Goal: Task Accomplishment & Management: Use online tool/utility

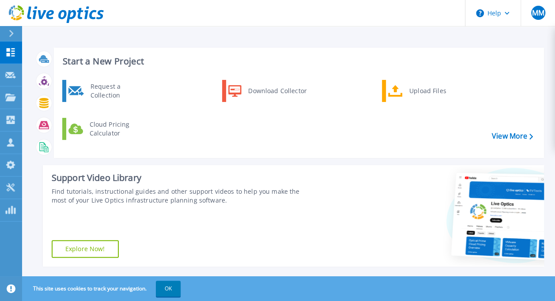
click at [14, 31] on div at bounding box center [15, 33] width 14 height 15
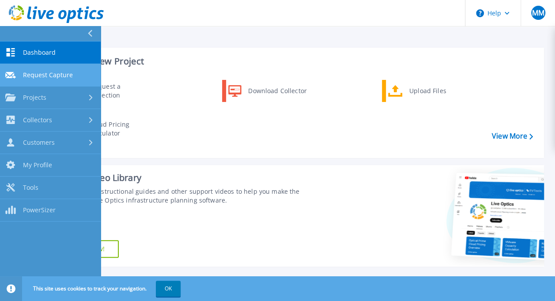
click at [62, 77] on span "Request Capture" at bounding box center [48, 75] width 50 height 8
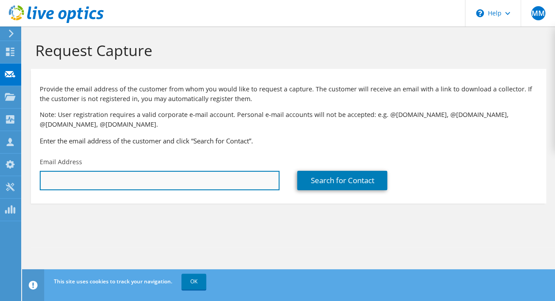
click at [224, 181] on input "text" at bounding box center [160, 180] width 240 height 19
type input "[EMAIL_ADDRESS][DOMAIN_NAME]"
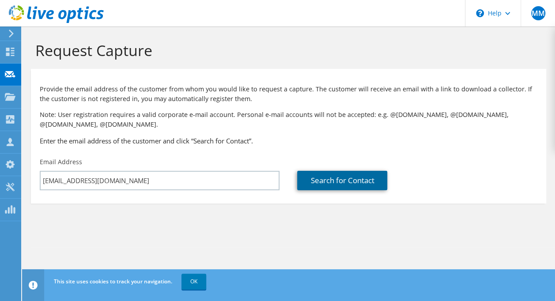
click at [323, 184] on link "Search for Contact" at bounding box center [342, 180] width 90 height 19
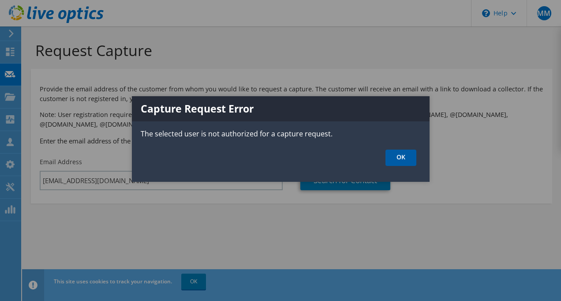
click at [406, 161] on link "OK" at bounding box center [401, 158] width 31 height 16
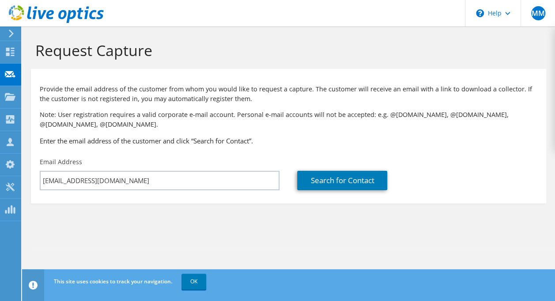
click at [9, 31] on icon at bounding box center [11, 34] width 7 height 8
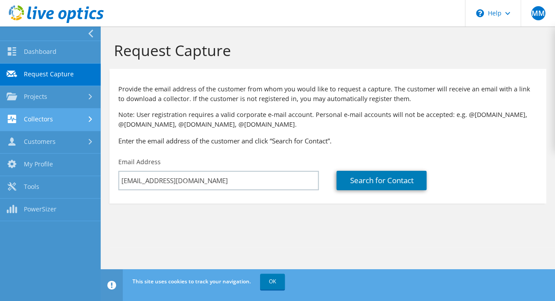
click at [50, 121] on link "Collectors" at bounding box center [50, 120] width 101 height 22
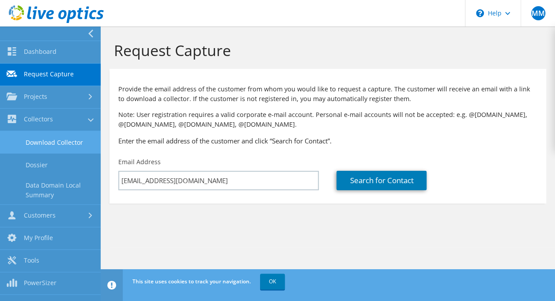
click at [69, 139] on link "Download Collector" at bounding box center [50, 142] width 101 height 22
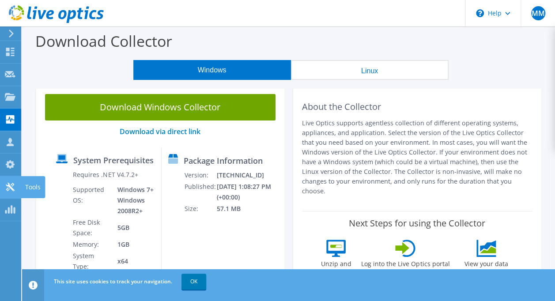
click at [11, 184] on icon at bounding box center [10, 187] width 11 height 8
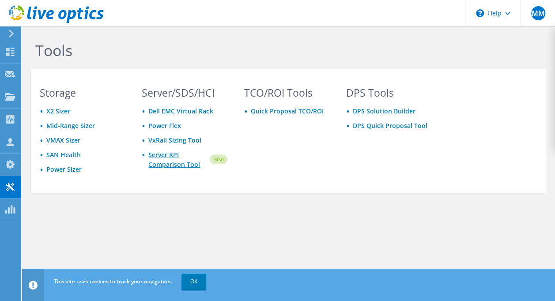
click at [169, 162] on link "Server KPI Comparison Tool" at bounding box center [178, 159] width 60 height 19
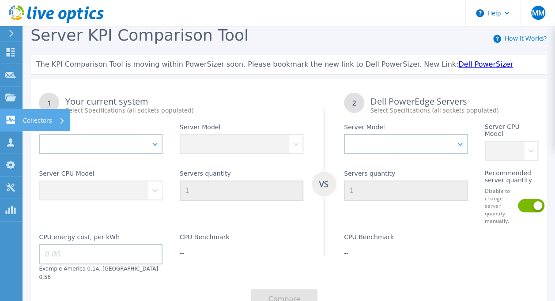
click at [29, 122] on p "Collectors" at bounding box center [37, 120] width 29 height 23
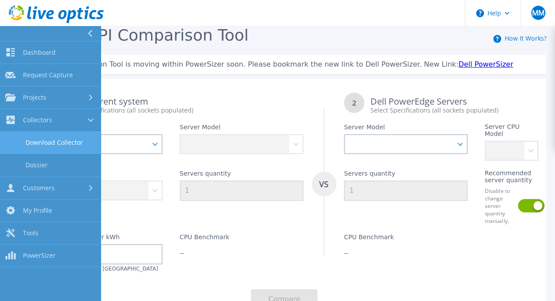
click at [66, 141] on link "Download Collector" at bounding box center [50, 142] width 101 height 22
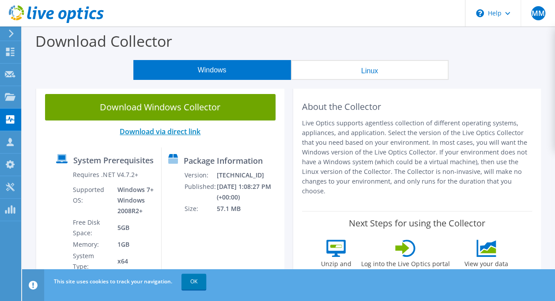
click at [161, 134] on link "Download via direct link" at bounding box center [160, 132] width 81 height 10
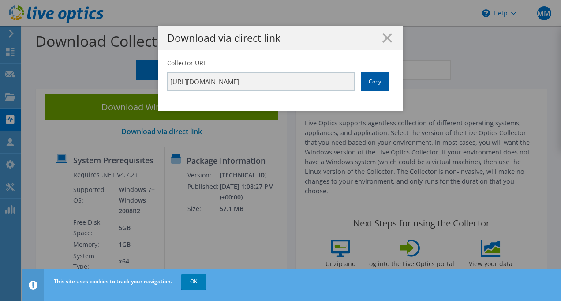
click at [372, 79] on link "Copy" at bounding box center [375, 81] width 29 height 19
drag, startPoint x: 372, startPoint y: 79, endPoint x: 294, endPoint y: 132, distance: 94.7
click at [294, 132] on div "Download via direct link Collector URL https://app.liveoptics.com/collector/dir…" at bounding box center [280, 150] width 561 height 248
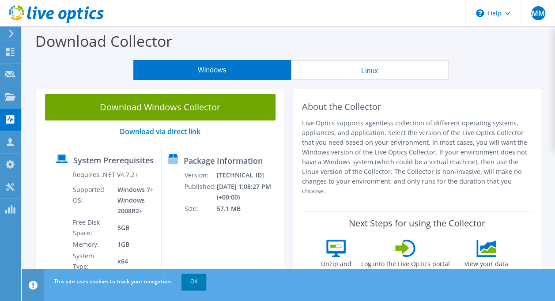
click at [214, 106] on link "Download Windows Collector" at bounding box center [160, 107] width 230 height 26
click at [11, 34] on icon at bounding box center [11, 34] width 7 height 8
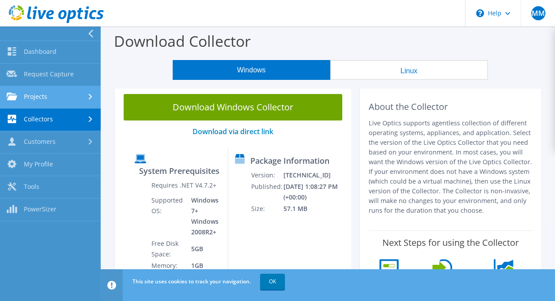
click at [36, 100] on link "Projects" at bounding box center [50, 97] width 101 height 22
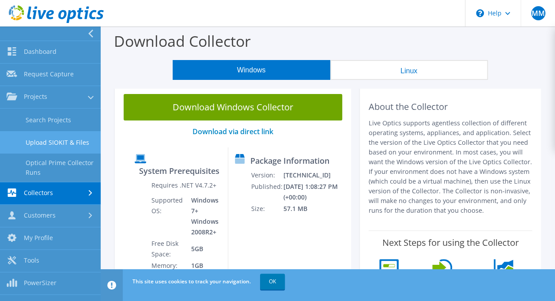
click at [53, 140] on link "Upload SIOKIT & Files" at bounding box center [50, 142] width 101 height 22
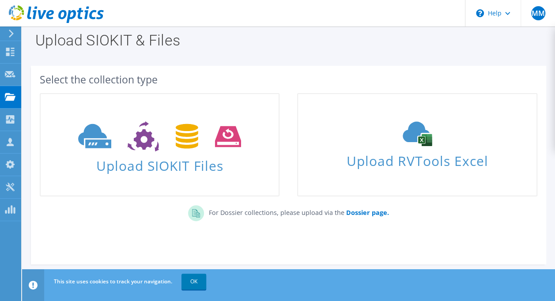
scroll to position [7, 0]
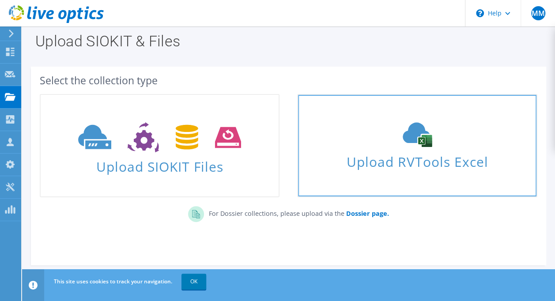
click at [432, 166] on span "Upload RVTools Excel" at bounding box center [417, 159] width 238 height 19
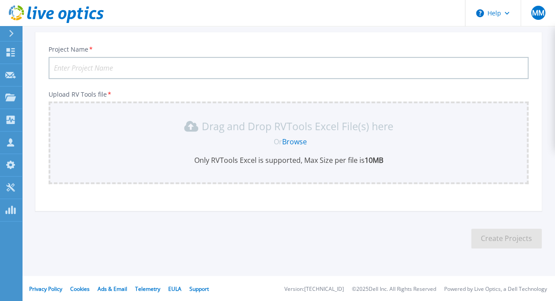
scroll to position [99, 0]
click at [132, 64] on input "Project Name *" at bounding box center [289, 67] width 480 height 22
type input "AHISD"
click at [296, 144] on link "Browse" at bounding box center [294, 141] width 25 height 10
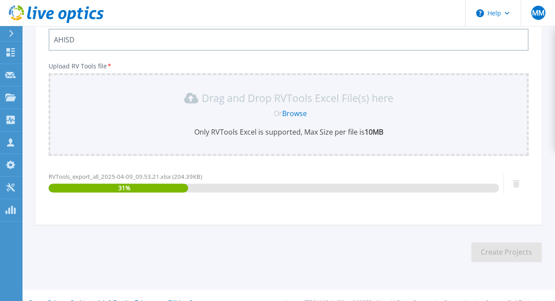
scroll to position [141, 0]
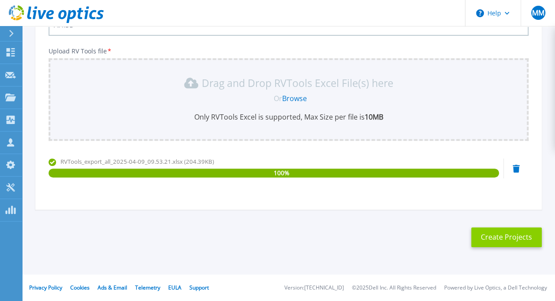
click at [503, 243] on button "Create Projects" at bounding box center [506, 237] width 71 height 20
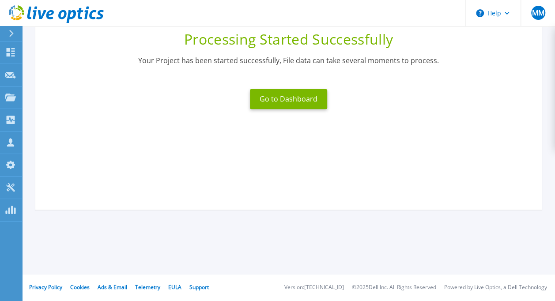
scroll to position [118, 0]
click at [303, 100] on button "Go to Dashboard" at bounding box center [288, 99] width 77 height 20
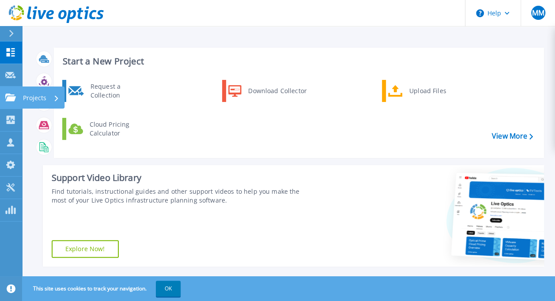
click at [33, 99] on p "Projects" at bounding box center [34, 97] width 23 height 23
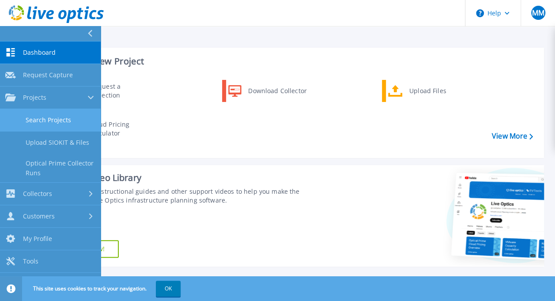
click at [48, 119] on link "Search Projects" at bounding box center [50, 120] width 101 height 22
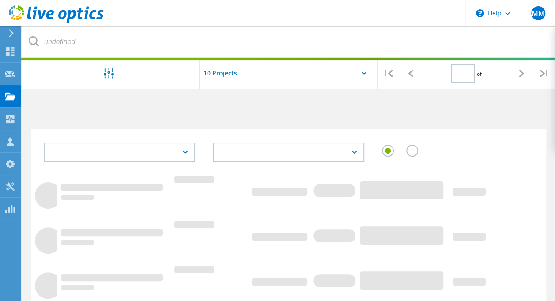
type input "1"
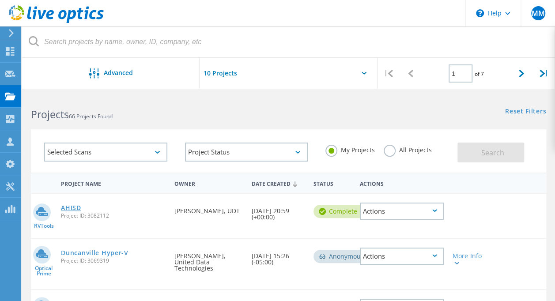
click at [71, 206] on link "AHISD" at bounding box center [71, 208] width 20 height 6
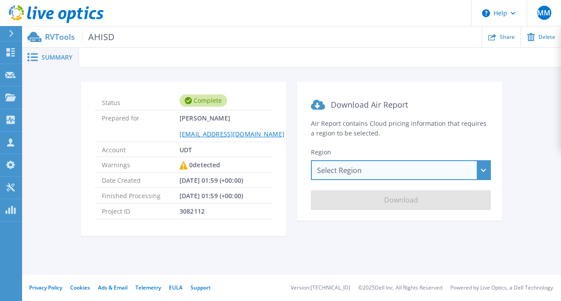
click at [374, 169] on div "Select Region [GEOGRAPHIC_DATA] ([GEOGRAPHIC_DATA]) [GEOGRAPHIC_DATA] ([GEOGRAP…" at bounding box center [401, 170] width 180 height 20
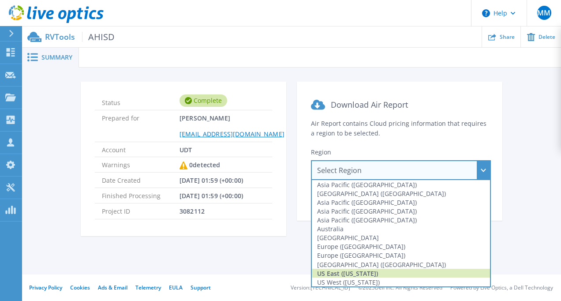
click at [366, 274] on div "US East ([US_STATE])" at bounding box center [401, 273] width 178 height 9
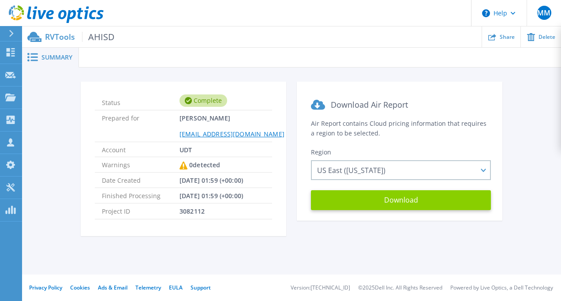
click at [415, 196] on button "Download" at bounding box center [401, 200] width 180 height 20
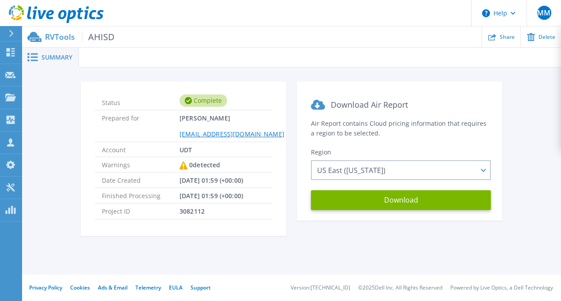
click at [49, 56] on span "Summary" at bounding box center [56, 57] width 31 height 6
click at [35, 97] on p "Projects" at bounding box center [34, 97] width 23 height 23
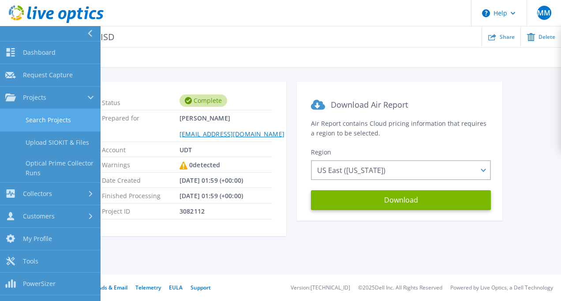
click at [52, 123] on link "Search Projects" at bounding box center [50, 120] width 101 height 22
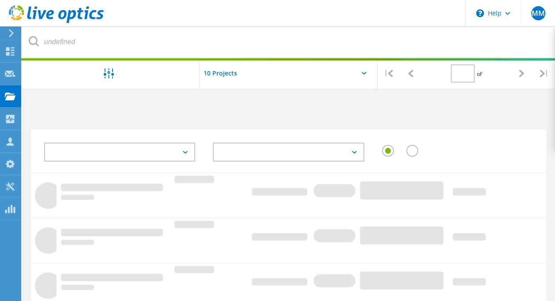
type input "1"
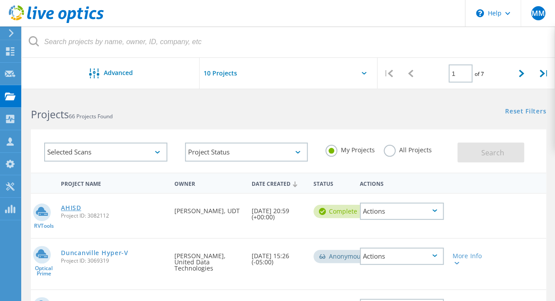
click at [70, 208] on link "AHISD" at bounding box center [71, 208] width 20 height 6
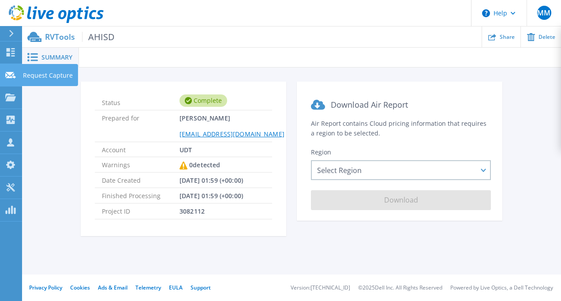
click at [33, 79] on p "Request Capture" at bounding box center [48, 75] width 50 height 23
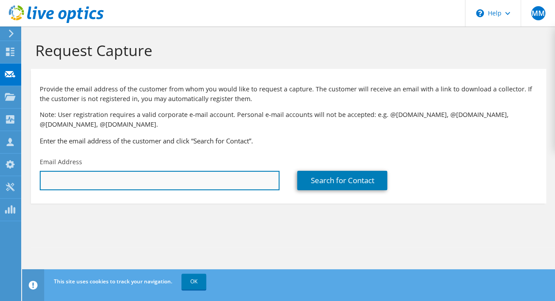
click at [241, 187] on input "text" at bounding box center [160, 180] width 240 height 19
type input "z"
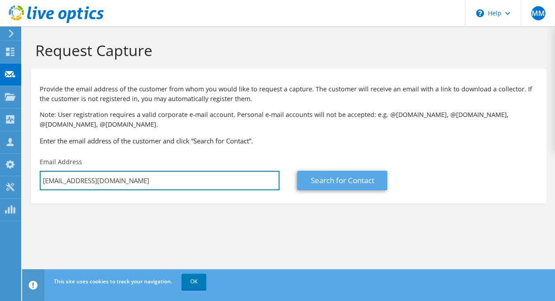
type input "gpitts@udtonline.com"
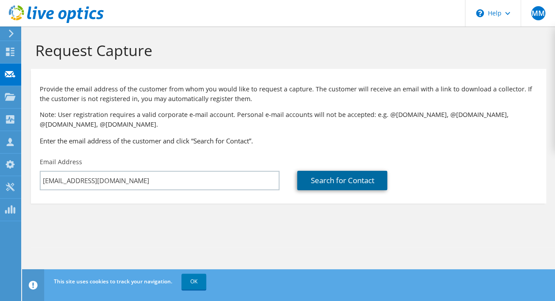
click at [322, 189] on link "Search for Contact" at bounding box center [342, 180] width 90 height 19
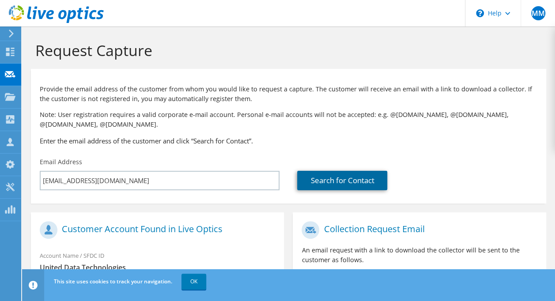
scroll to position [211, 0]
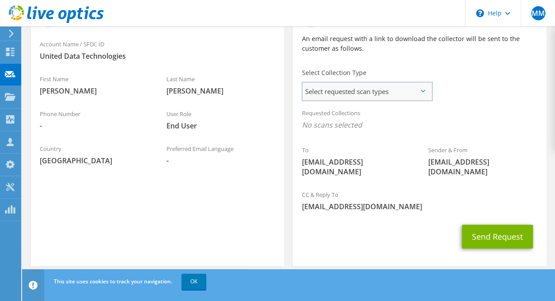
click at [368, 95] on span "Select requested scan types" at bounding box center [366, 91] width 129 height 18
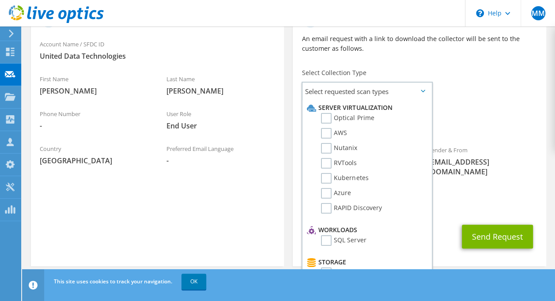
click at [486, 46] on p "An email request with a link to download the collector will be sent to the cust…" at bounding box center [418, 43] width 235 height 19
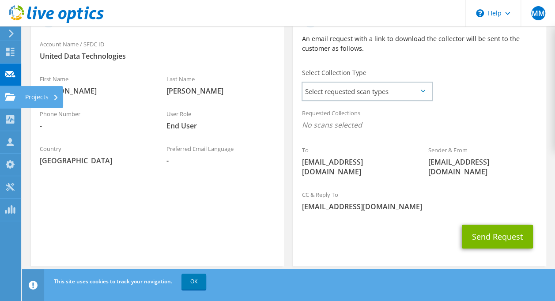
click at [32, 94] on div "Projects" at bounding box center [42, 97] width 42 height 22
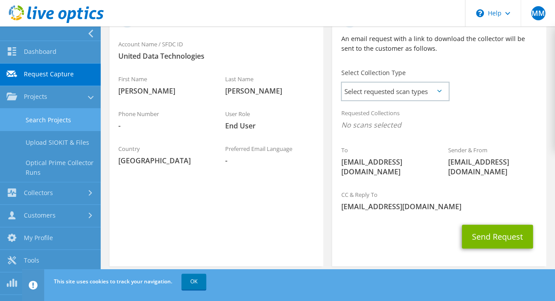
click at [47, 121] on link "Search Projects" at bounding box center [50, 120] width 101 height 22
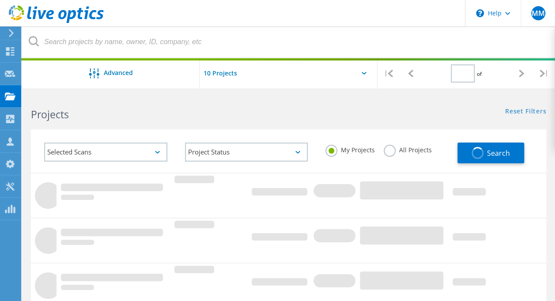
type input "1"
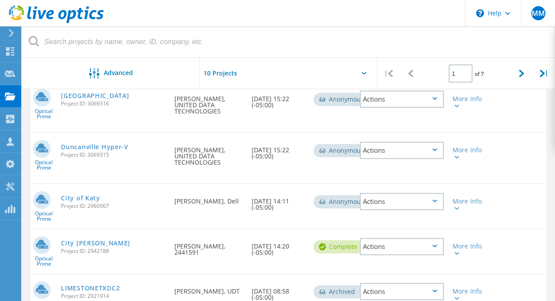
scroll to position [210, 0]
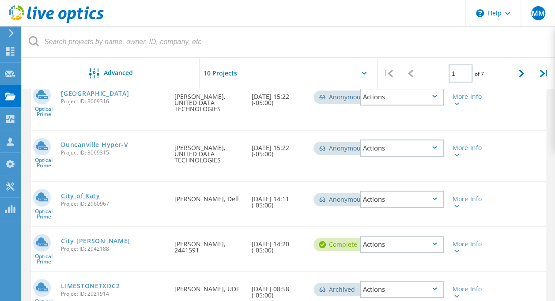
click at [85, 193] on link "City of Katy" at bounding box center [80, 196] width 39 height 6
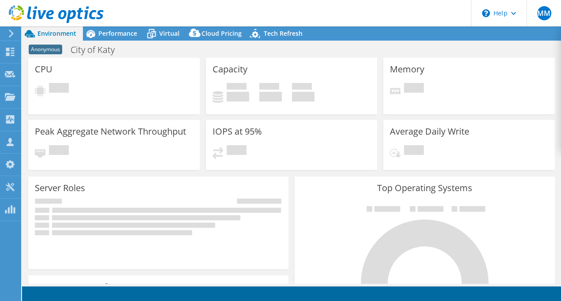
select select "USD"
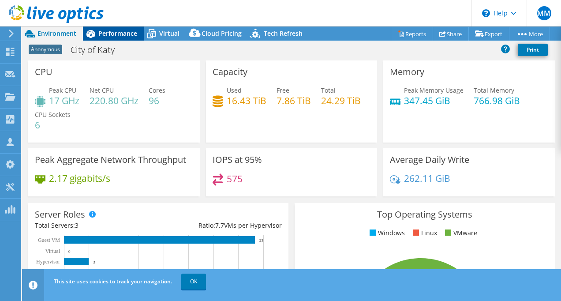
click at [112, 37] on span "Performance" at bounding box center [117, 33] width 39 height 8
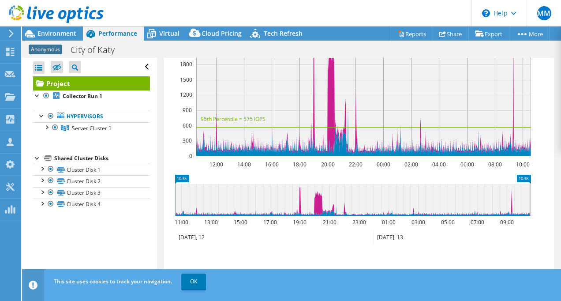
scroll to position [315, 0]
click at [10, 35] on icon at bounding box center [11, 34] width 7 height 8
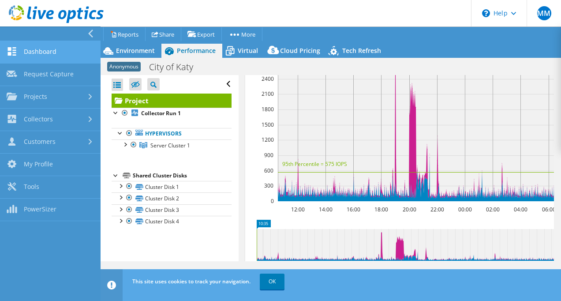
click at [55, 50] on link "Dashboard" at bounding box center [50, 52] width 101 height 22
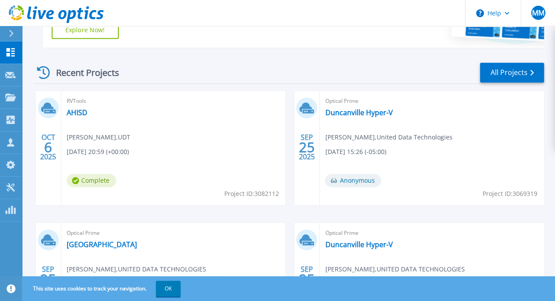
scroll to position [220, 0]
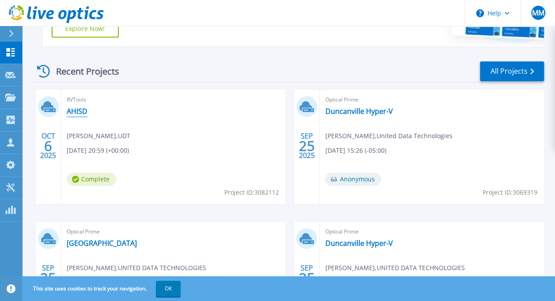
click at [80, 110] on link "AHISD" at bounding box center [77, 111] width 21 height 9
